Goal: Use online tool/utility: Utilize a website feature to perform a specific function

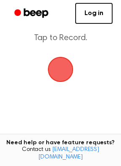
scroll to position [40, 0]
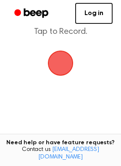
click at [61, 77] on span "button" at bounding box center [60, 63] width 27 height 27
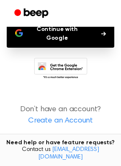
scroll to position [111, 0]
click at [101, 36] on icon "button" at bounding box center [103, 33] width 5 height 5
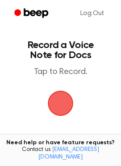
click at [61, 103] on span "button" at bounding box center [60, 103] width 31 height 31
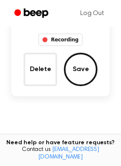
scroll to position [95, 0]
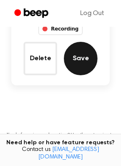
click at [83, 75] on button "Save" at bounding box center [81, 59] width 34 height 34
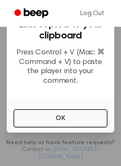
scroll to position [79, 0]
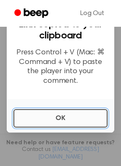
click at [62, 109] on button "OK" at bounding box center [60, 118] width 94 height 18
